Goal: Information Seeking & Learning: Learn about a topic

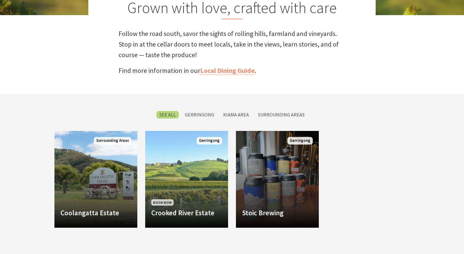
scroll to position [195, 471]
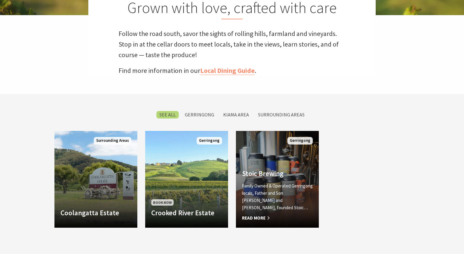
click at [298, 188] on div "Stoic Brewing Family Owned & Operated Gerringong locals, Father and Son Steve a…" at bounding box center [277, 195] width 83 height 52
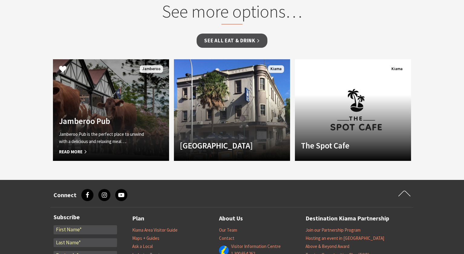
scroll to position [726, 0]
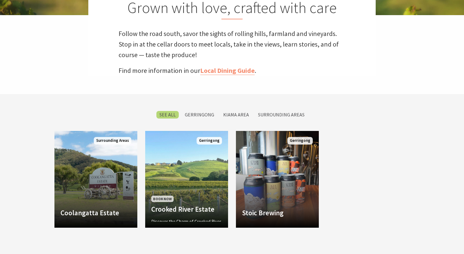
scroll to position [195, 471]
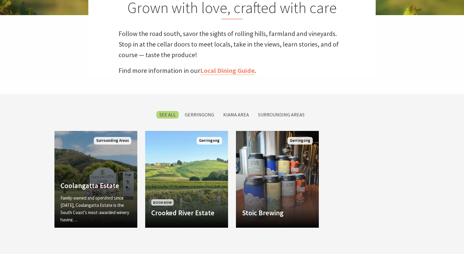
click at [105, 214] on div "Family-owned and operated since 1946, Coolangatta Estate is the South Coast’s m…" at bounding box center [95, 207] width 71 height 27
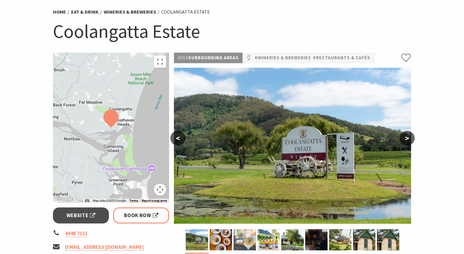
scroll to position [60, 0]
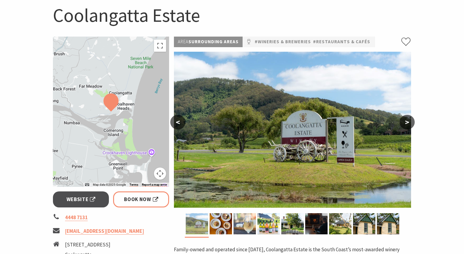
click at [204, 223] on img at bounding box center [197, 223] width 22 height 21
click at [221, 223] on img at bounding box center [221, 223] width 22 height 21
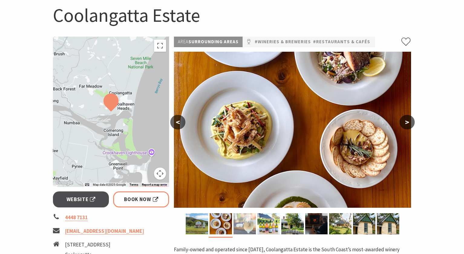
click at [241, 224] on img at bounding box center [244, 223] width 22 height 21
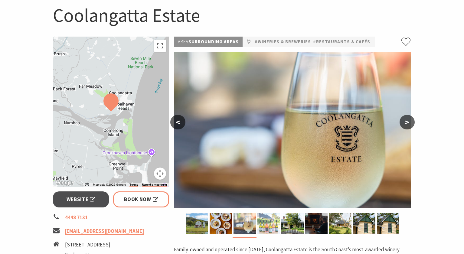
click at [262, 224] on img at bounding box center [268, 223] width 22 height 21
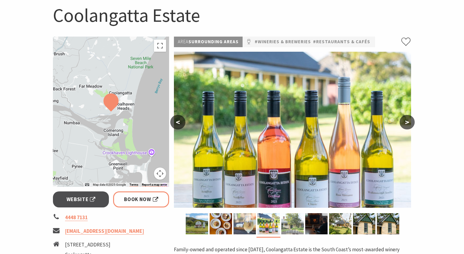
click at [288, 225] on img at bounding box center [292, 223] width 22 height 21
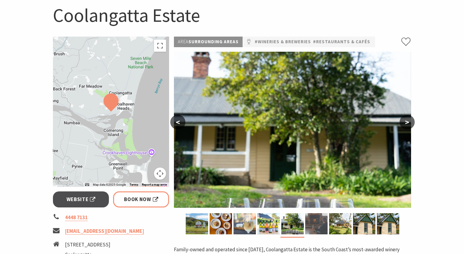
click at [318, 226] on img at bounding box center [316, 223] width 22 height 21
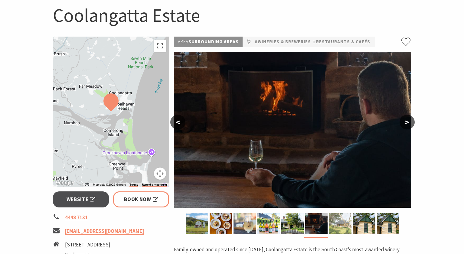
click at [335, 226] on img at bounding box center [340, 223] width 22 height 21
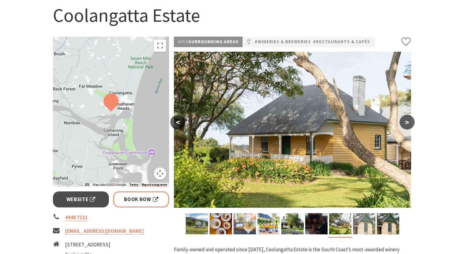
click at [363, 226] on img at bounding box center [364, 223] width 22 height 21
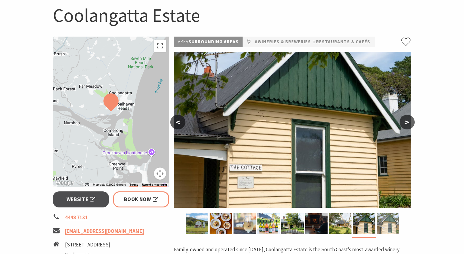
click at [386, 225] on img at bounding box center [388, 223] width 22 height 21
click at [412, 123] on button ">" at bounding box center [406, 122] width 15 height 15
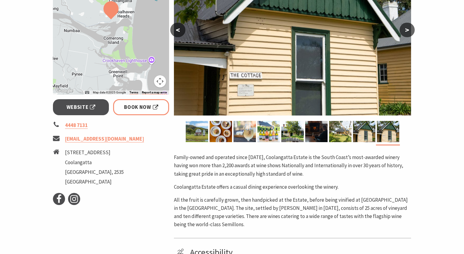
scroll to position [151, 0]
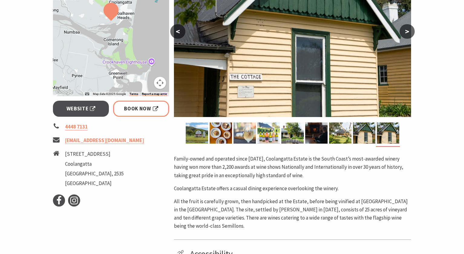
click at [174, 32] on button "<" at bounding box center [177, 31] width 15 height 15
click at [176, 31] on button "<" at bounding box center [177, 31] width 15 height 15
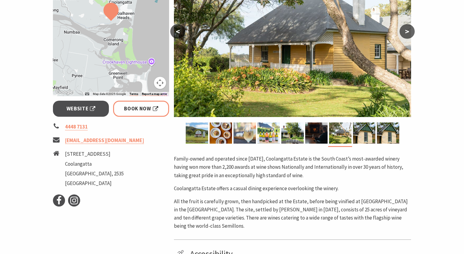
click at [176, 31] on button "<" at bounding box center [177, 31] width 15 height 15
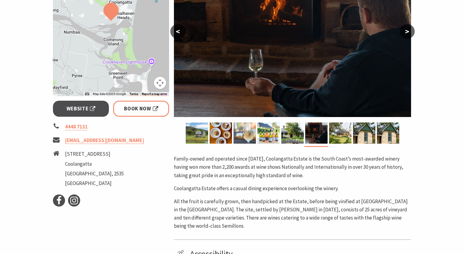
click at [176, 31] on button "<" at bounding box center [177, 31] width 15 height 15
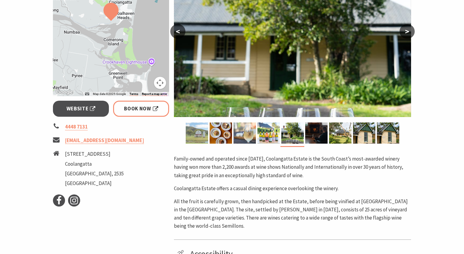
click at [201, 132] on img at bounding box center [197, 132] width 22 height 21
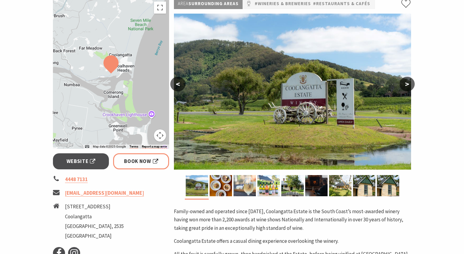
scroll to position [91, 0]
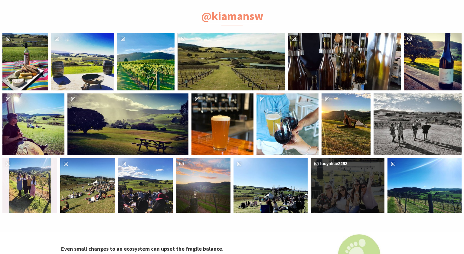
scroll to position [635, 0]
